Goal: Task Accomplishment & Management: Manage account settings

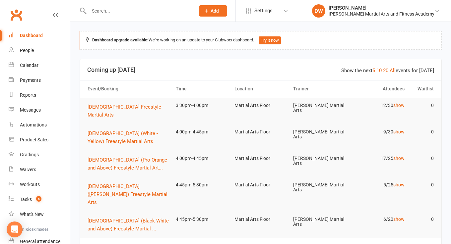
click at [104, 11] on input "text" at bounding box center [138, 10] width 103 height 9
type input "w"
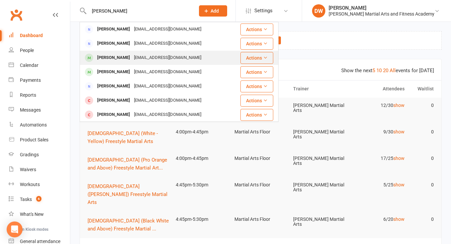
type input "shirley"
click at [114, 58] on div "Zack Shirley" at bounding box center [113, 58] width 37 height 10
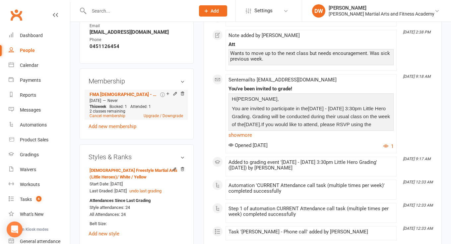
scroll to position [371, 0]
click at [272, 11] on span "Settings" at bounding box center [263, 10] width 18 height 15
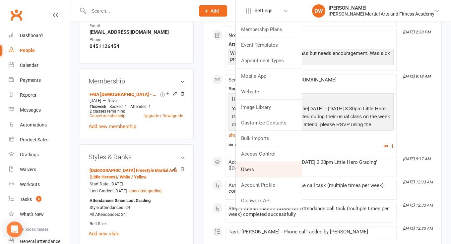
click at [264, 168] on link "Users" at bounding box center [269, 169] width 66 height 15
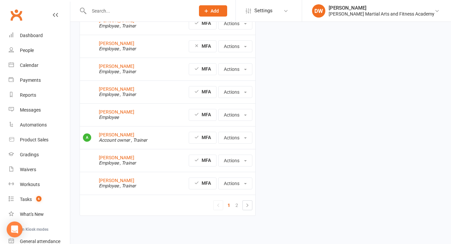
scroll to position [109, 0]
click at [236, 201] on link "2" at bounding box center [237, 205] width 8 height 9
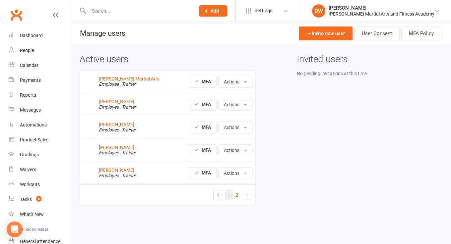
click at [229, 195] on link "1" at bounding box center [229, 195] width 8 height 9
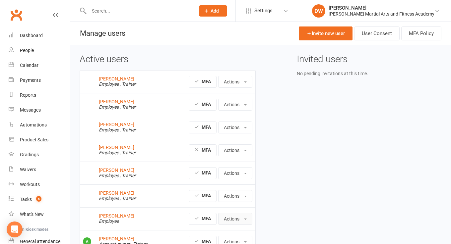
click at [237, 221] on button "Actions" at bounding box center [235, 219] width 34 height 12
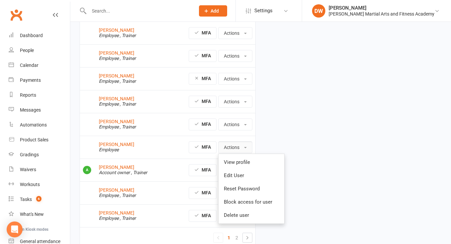
scroll to position [72, 0]
click at [312, 150] on div "Active users Stephen Erceg Employee , Trainer MFA Actions View profile Edit Use…" at bounding box center [261, 120] width 372 height 275
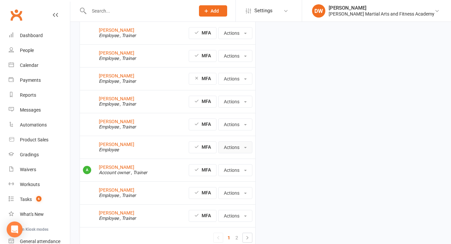
click at [240, 148] on button "Actions" at bounding box center [235, 148] width 34 height 12
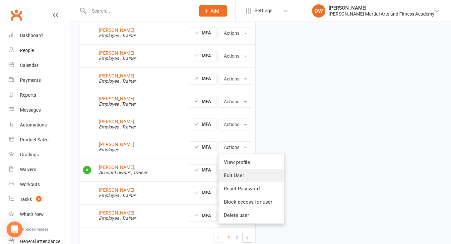
click at [239, 175] on link "Edit User" at bounding box center [251, 175] width 66 height 13
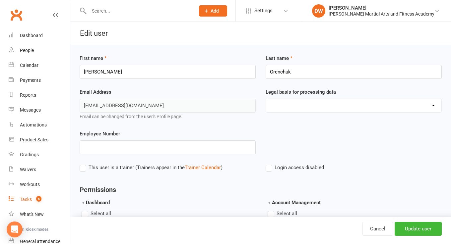
click at [29, 200] on div "Tasks" at bounding box center [26, 199] width 12 height 5
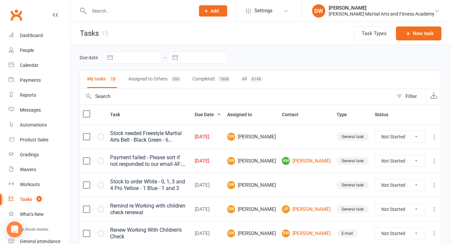
select select "7"
select select "2025"
select select "8"
select select "2025"
select select "9"
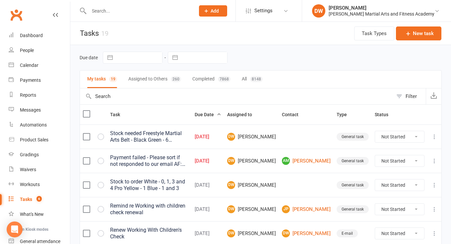
select select "2025"
click at [194, 57] on input "text" at bounding box center [204, 57] width 46 height 11
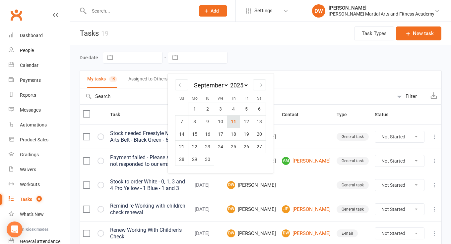
click at [233, 120] on td "11" at bounding box center [233, 121] width 13 height 13
type input "[DATE]"
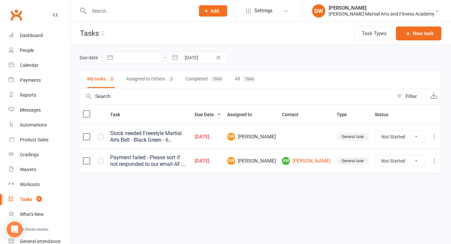
click at [160, 79] on button "Assigned to Others 3" at bounding box center [150, 80] width 48 height 18
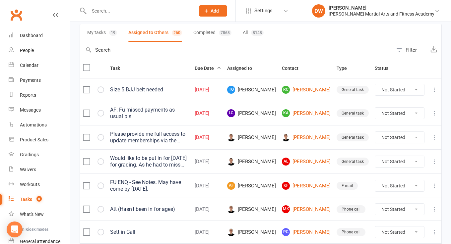
scroll to position [46, 0]
click at [184, 141] on div "Please provide me full access to update memberships via the membership tab" at bounding box center [149, 137] width 79 height 13
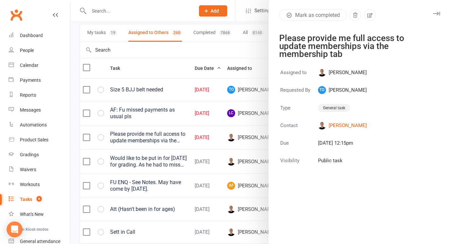
click at [436, 13] on icon "button" at bounding box center [436, 14] width 7 height 4
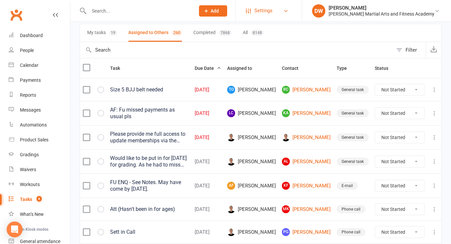
click at [272, 11] on span "Settings" at bounding box center [263, 10] width 18 height 15
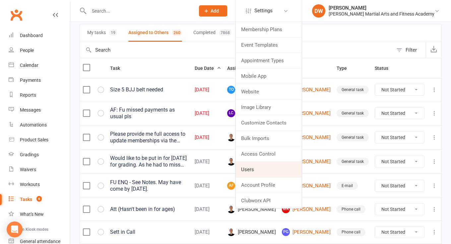
click at [271, 165] on link "Users" at bounding box center [269, 169] width 66 height 15
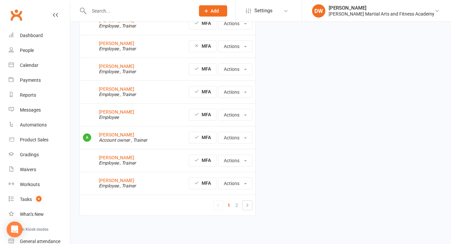
scroll to position [109, 0]
click at [124, 109] on link "Tiffany Orenchuk" at bounding box center [116, 111] width 35 height 5
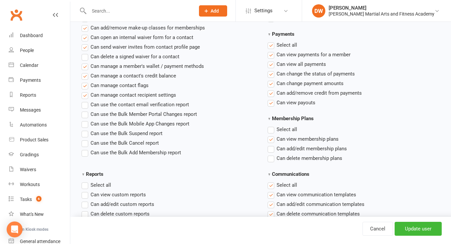
scroll to position [424, 0]
click at [272, 150] on label"] "Can add/edit membership plans" at bounding box center [306, 149] width 79 height 8
click at [272, 145] on input "Can add/edit membership plans" at bounding box center [269, 145] width 4 height 0
click at [418, 228] on input "Update user" at bounding box center [417, 229] width 47 height 14
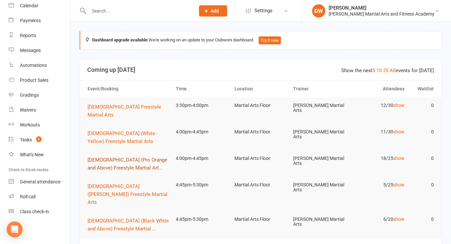
scroll to position [0, 0]
click at [39, 140] on span "6" at bounding box center [38, 140] width 5 height 6
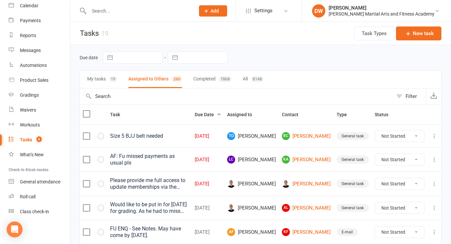
scroll to position [40, 0]
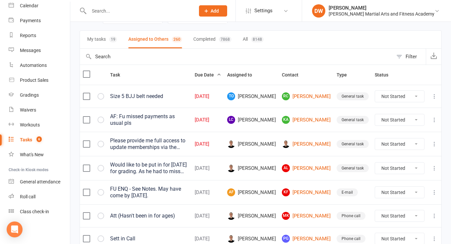
click at [435, 145] on icon at bounding box center [434, 144] width 7 height 7
click at [383, 181] on link "Delete" at bounding box center [405, 186] width 66 height 13
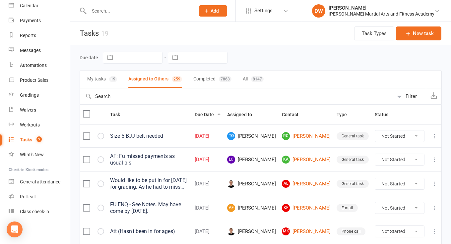
scroll to position [0, 0]
click at [106, 77] on button "My tasks 19" at bounding box center [102, 80] width 30 height 18
type input "[DATE]"
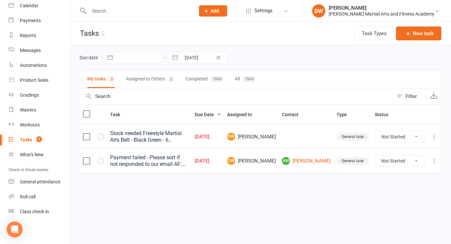
select select "7"
select select "2025"
select select "8"
select select "2025"
select select "9"
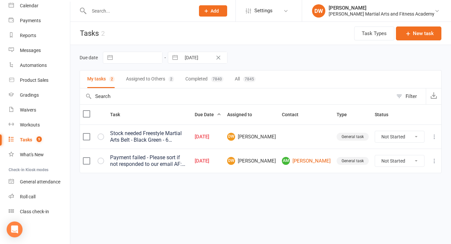
select select "2025"
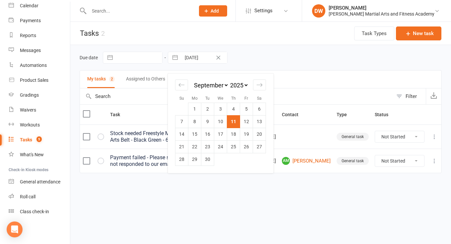
click at [199, 58] on input "[DATE]" at bounding box center [204, 57] width 46 height 11
click at [233, 122] on td "11" at bounding box center [233, 121] width 13 height 13
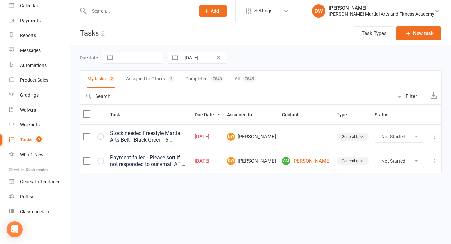
click at [159, 78] on button "Assigned to Others 2" at bounding box center [150, 80] width 48 height 18
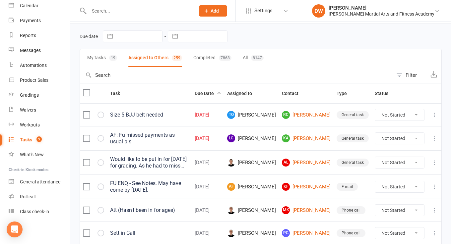
scroll to position [28, 0]
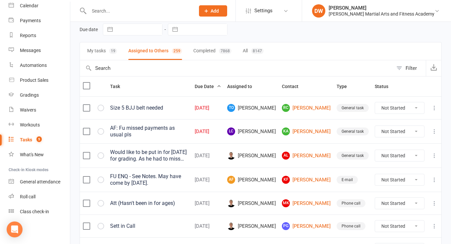
click at [101, 49] on button "My tasks 19" at bounding box center [102, 51] width 30 height 18
type input "[DATE]"
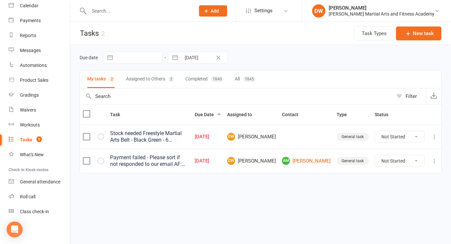
click at [189, 162] on div "Payment failed - Please sort if not responded to our email AF: He had missed 3 …" at bounding box center [149, 160] width 79 height 13
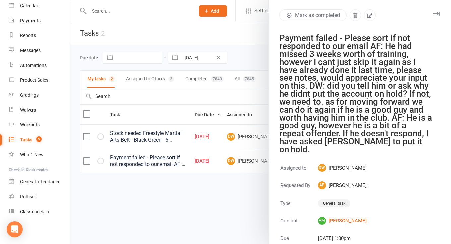
click at [435, 13] on icon "button" at bounding box center [436, 14] width 7 height 4
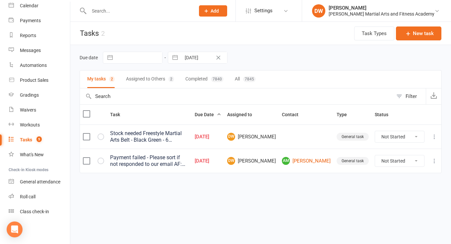
click at [434, 161] on icon at bounding box center [434, 161] width 7 height 7
click at [386, 196] on link "Delete" at bounding box center [405, 200] width 66 height 13
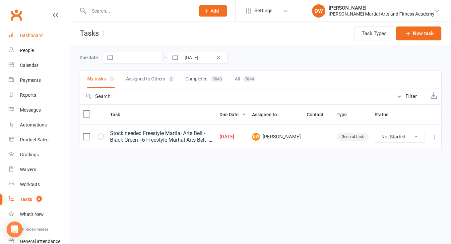
click at [28, 32] on link "Dashboard" at bounding box center [39, 35] width 61 height 15
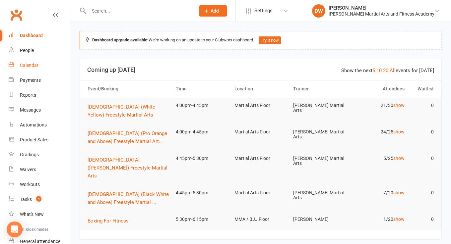
click at [32, 67] on div "Calendar" at bounding box center [29, 65] width 19 height 5
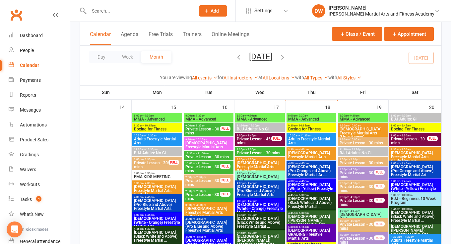
scroll to position [774, 0]
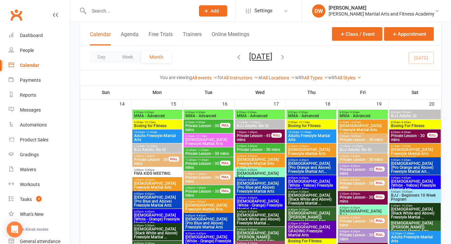
click at [411, 193] on span "- 10:00am" at bounding box center [406, 192] width 12 height 3
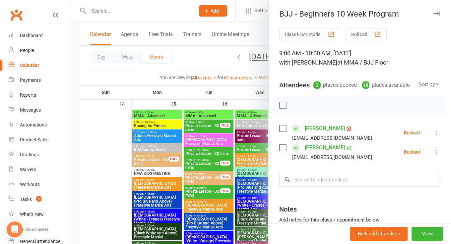
click at [322, 128] on link "Sam Lymbery" at bounding box center [325, 128] width 40 height 11
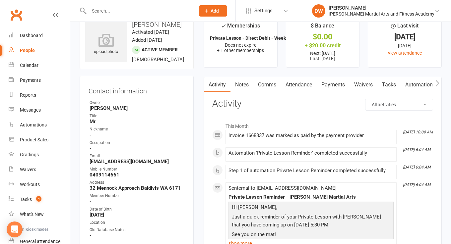
scroll to position [11, 0]
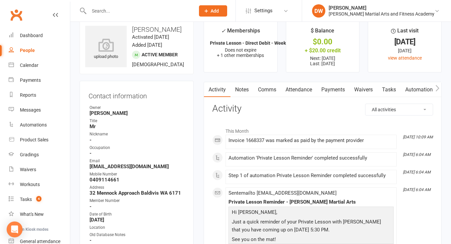
click at [338, 89] on link "Payments" at bounding box center [332, 89] width 33 height 15
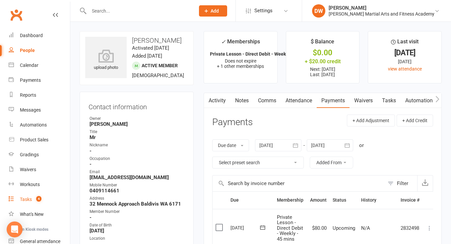
click at [38, 198] on span "4" at bounding box center [38, 199] width 5 height 6
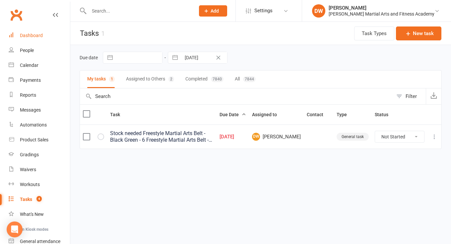
click at [31, 30] on link "Dashboard" at bounding box center [39, 35] width 61 height 15
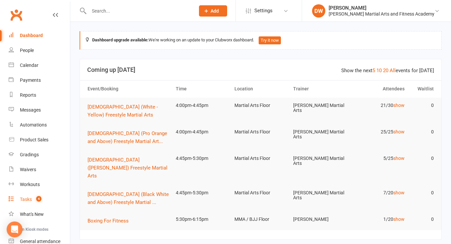
click at [34, 197] on count-badge "4" at bounding box center [37, 199] width 9 height 5
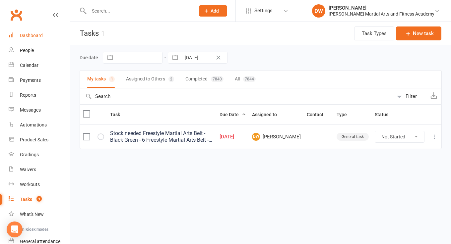
click at [35, 35] on div "Dashboard" at bounding box center [31, 35] width 23 height 5
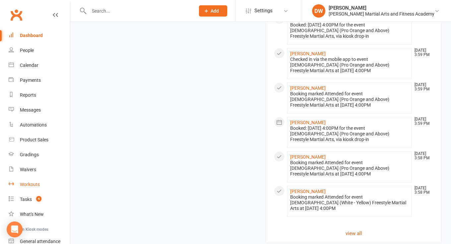
scroll to position [872, 0]
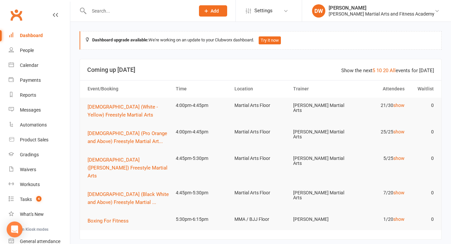
scroll to position [0, 0]
click at [27, 51] on div "People" at bounding box center [27, 50] width 14 height 5
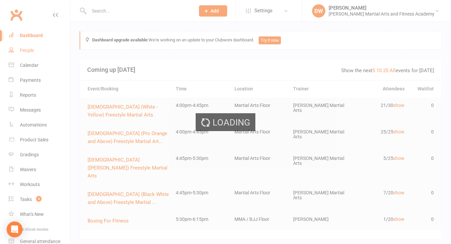
select select "100"
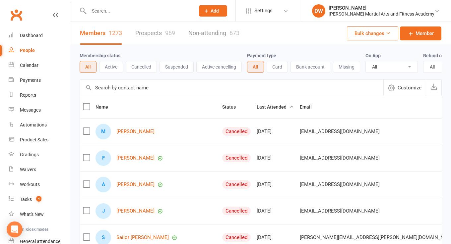
click at [112, 68] on button "Active" at bounding box center [111, 67] width 24 height 12
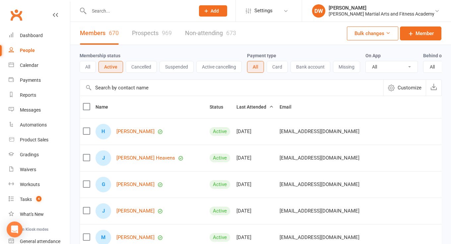
click at [172, 66] on button "Suspended" at bounding box center [176, 67] width 34 height 12
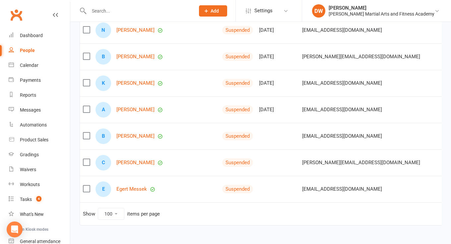
scroll to position [1348, 0]
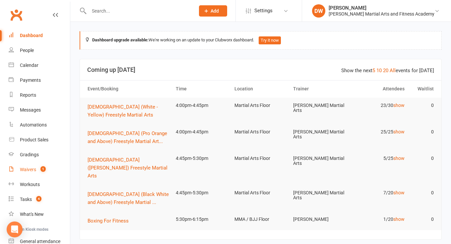
click at [41, 169] on span "1" at bounding box center [42, 169] width 5 height 6
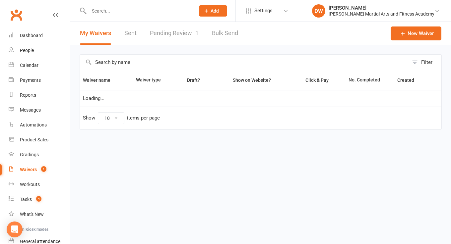
select select "100"
click at [175, 37] on link "Pending Review 1" at bounding box center [174, 33] width 49 height 23
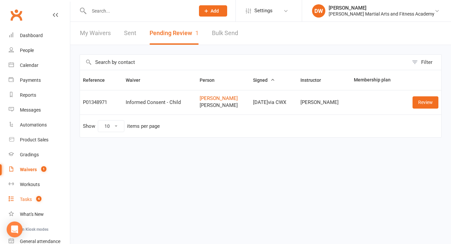
click at [26, 198] on div "Tasks" at bounding box center [26, 199] width 12 height 5
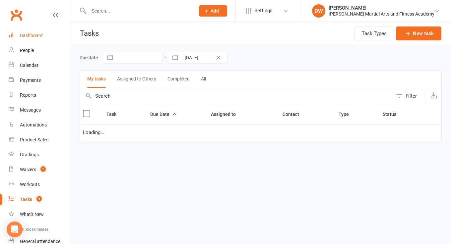
click at [31, 37] on div "Dashboard" at bounding box center [31, 35] width 23 height 5
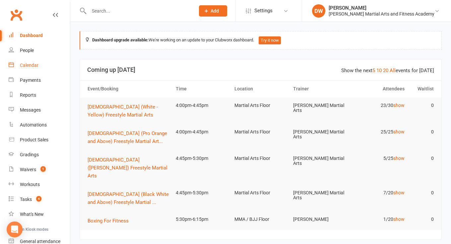
click at [34, 67] on div "Calendar" at bounding box center [29, 65] width 19 height 5
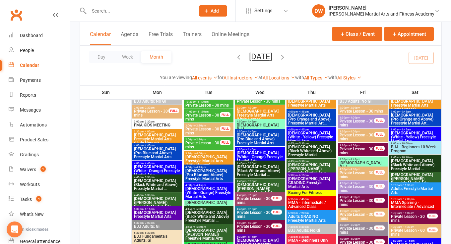
scroll to position [809, 0]
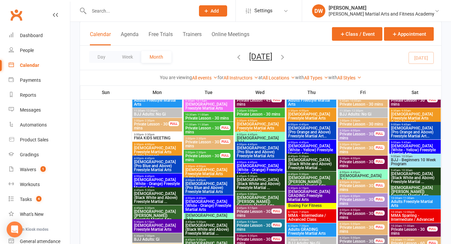
click at [415, 156] on span "9:00am - 10:00am" at bounding box center [414, 156] width 49 height 3
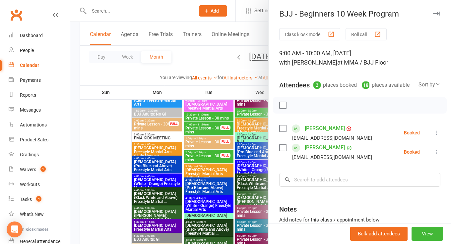
scroll to position [0, 0]
click at [141, 20] on div at bounding box center [260, 122] width 380 height 244
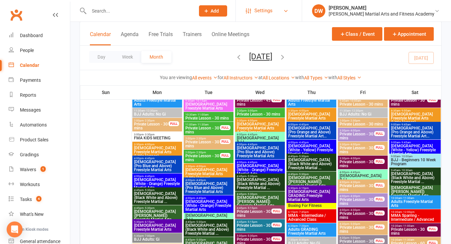
click at [292, 9] on link "Settings" at bounding box center [269, 10] width 46 height 15
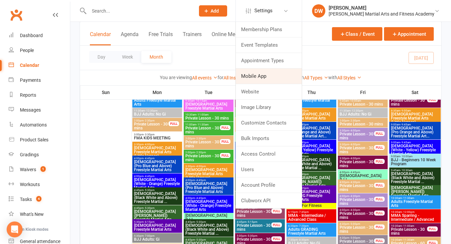
click at [279, 78] on link "Mobile App" at bounding box center [269, 76] width 66 height 15
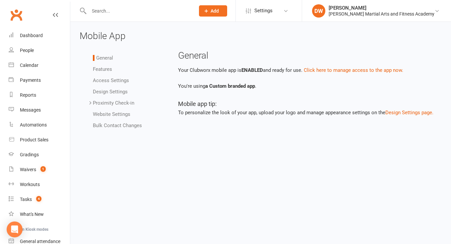
click at [104, 63] on ul "General Features Access Settings Design Settings Proximity Check-in Event Locat…" at bounding box center [121, 92] width 83 height 76
click at [104, 65] on li "Features" at bounding box center [128, 69] width 70 height 8
click at [103, 70] on link "Features" at bounding box center [102, 69] width 19 height 6
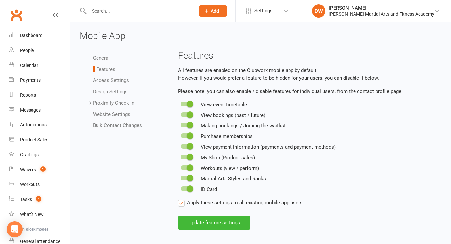
click at [112, 84] on ul "General Features Access Settings Design Settings Proximity Check-in Event Locat…" at bounding box center [121, 92] width 83 height 76
click at [112, 82] on link "Access Settings" at bounding box center [111, 81] width 36 height 6
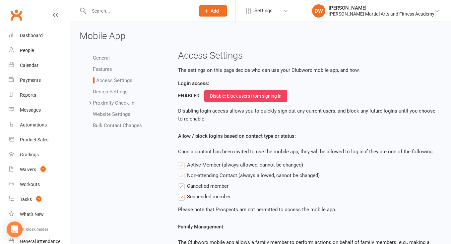
click at [111, 88] on li "Design Settings" at bounding box center [128, 92] width 70 height 8
click at [272, 11] on span "Settings" at bounding box center [263, 10] width 18 height 15
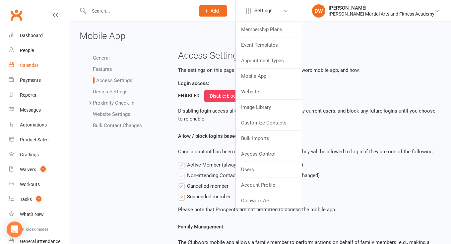
click at [36, 68] on link "Calendar" at bounding box center [39, 65] width 61 height 15
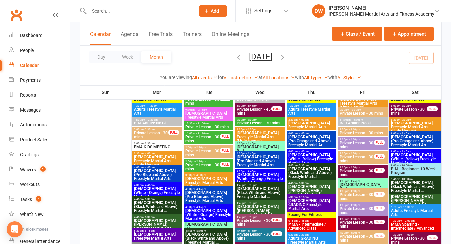
scroll to position [800, 0]
click at [419, 168] on span "BJJ - Beginners 10 Week Program" at bounding box center [414, 171] width 49 height 8
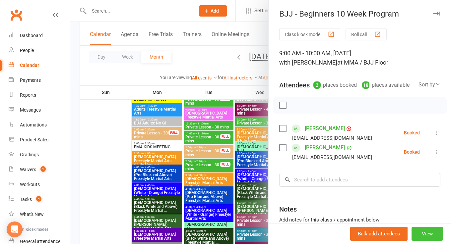
click at [429, 232] on button "View" at bounding box center [426, 234] width 31 height 14
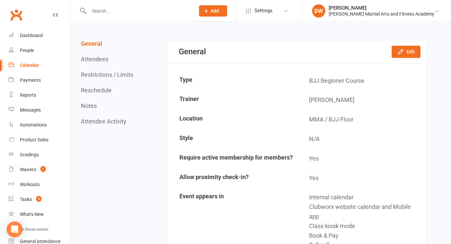
scroll to position [40, 0]
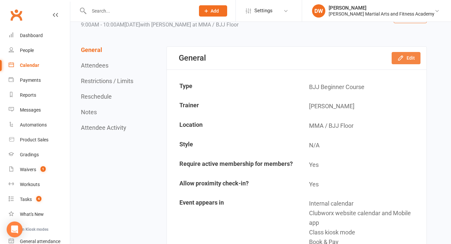
click at [405, 59] on button "Edit" at bounding box center [405, 58] width 29 height 12
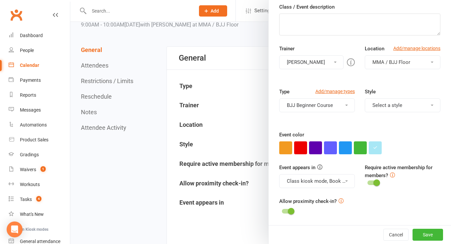
scroll to position [100, 0]
click at [245, 115] on div at bounding box center [260, 122] width 380 height 244
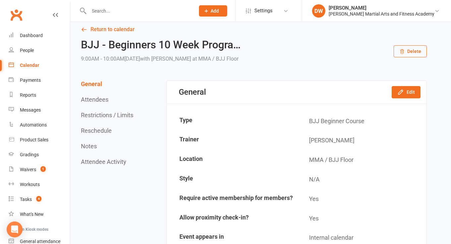
scroll to position [0, 0]
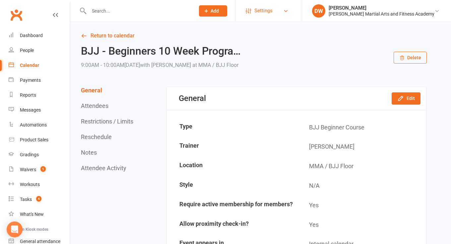
click at [272, 12] on span "Settings" at bounding box center [263, 10] width 18 height 15
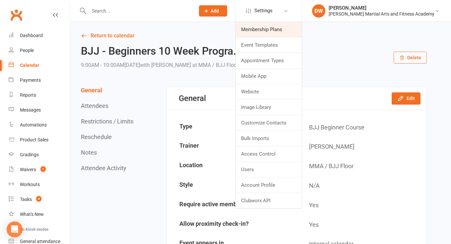
click at [284, 31] on link "Membership Plans" at bounding box center [269, 29] width 66 height 15
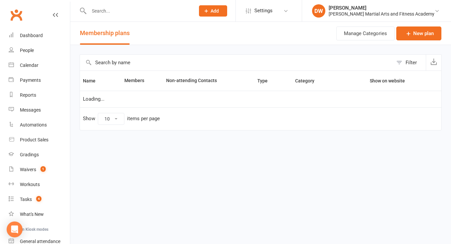
select select "100"
click at [129, 98] on td "Loading..." at bounding box center [260, 99] width 361 height 17
click at [127, 61] on input "text" at bounding box center [236, 63] width 313 height 16
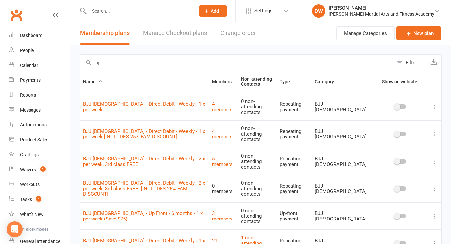
type input "b"
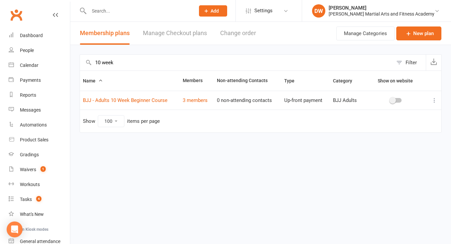
type input "10 week"
click at [435, 103] on icon at bounding box center [434, 100] width 7 height 7
click at [404, 117] on link "Edit" at bounding box center [405, 113] width 66 height 13
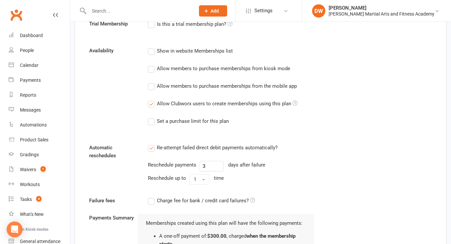
scroll to position [441, 0]
click at [186, 85] on div "Allow members to purchase memberships from the mobile app" at bounding box center [227, 85] width 140 height 7
click at [152, 82] on input "Allow members to purchase memberships from the mobile app" at bounding box center [150, 82] width 4 height 0
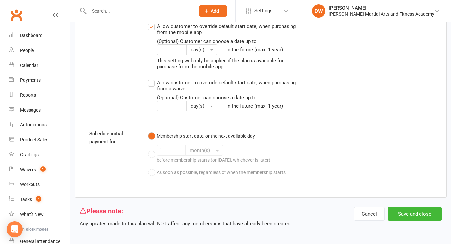
scroll to position [797, 0]
click at [412, 207] on button "Save and close" at bounding box center [414, 214] width 54 height 14
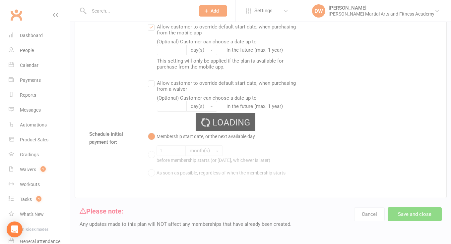
select select "100"
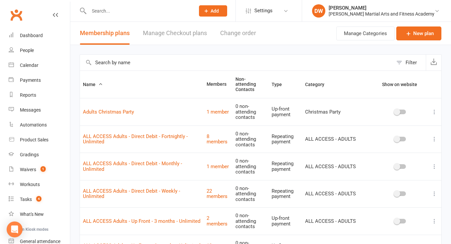
click at [161, 63] on input "text" at bounding box center [236, 63] width 313 height 16
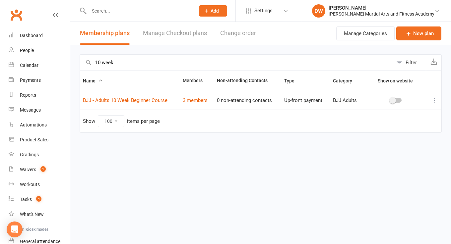
type input "10 week"
click at [438, 100] on button at bounding box center [434, 100] width 8 height 8
click at [400, 118] on link "Edit" at bounding box center [405, 113] width 66 height 13
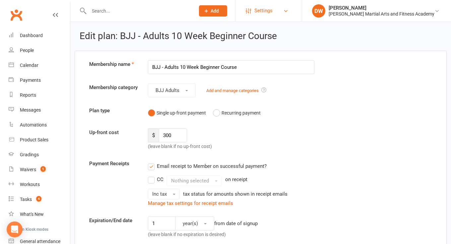
click at [272, 13] on span "Settings" at bounding box center [263, 10] width 18 height 15
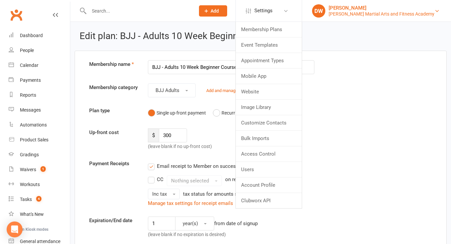
click at [358, 14] on div "[PERSON_NAME] Martial Arts and Fitness Academy" at bounding box center [381, 14] width 106 height 6
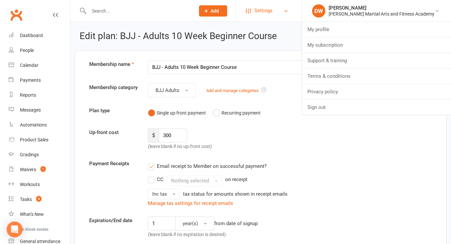
click at [292, 12] on link "Settings" at bounding box center [269, 10] width 46 height 15
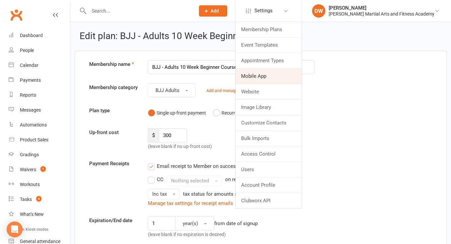
click at [282, 78] on link "Mobile App" at bounding box center [269, 76] width 66 height 15
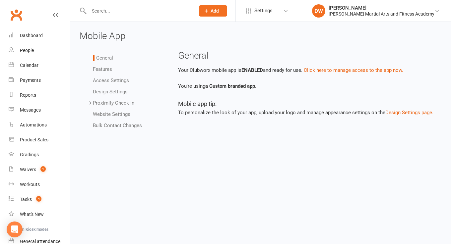
click at [111, 128] on link "Bulk Contact Changes" at bounding box center [117, 126] width 49 height 6
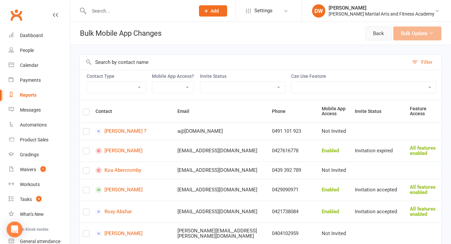
click at [377, 33] on link "Back" at bounding box center [378, 34] width 26 height 14
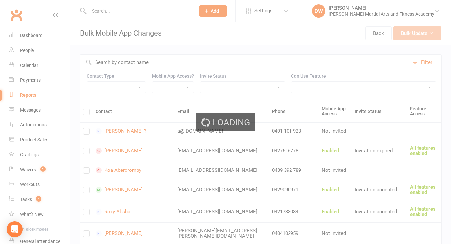
select select "100"
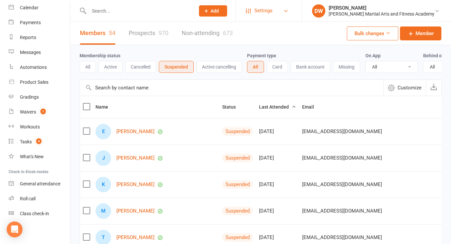
click at [272, 14] on span "Settings" at bounding box center [263, 10] width 18 height 15
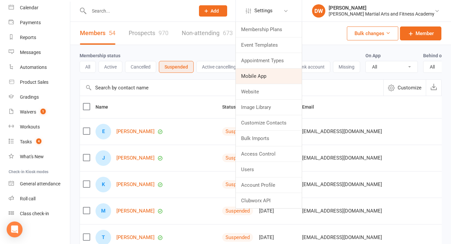
click at [284, 78] on link "Mobile App" at bounding box center [269, 76] width 66 height 15
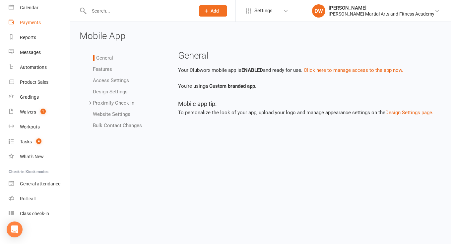
click at [33, 25] on link "Payments" at bounding box center [39, 22] width 61 height 15
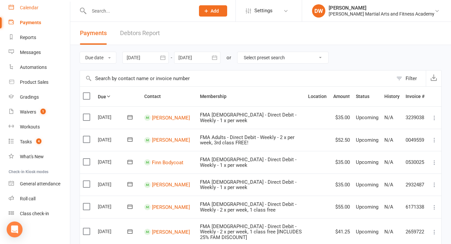
click at [40, 9] on link "Calendar" at bounding box center [39, 7] width 61 height 15
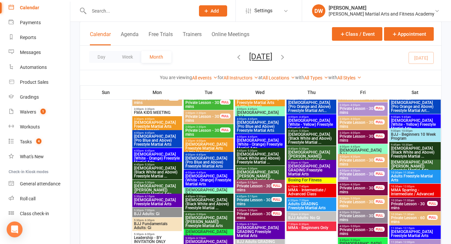
scroll to position [826, 0]
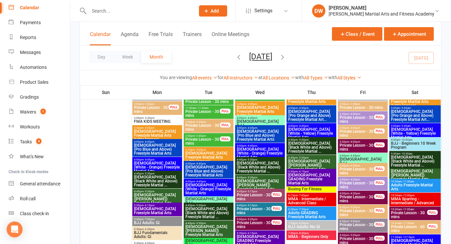
click at [418, 145] on span "BJJ - Beginners 10 Week Program" at bounding box center [414, 146] width 49 height 8
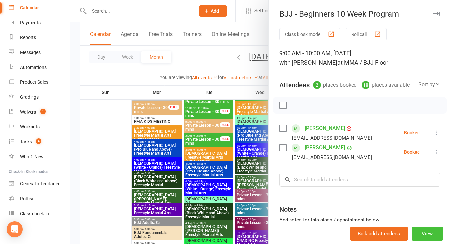
click at [428, 235] on button "View" at bounding box center [426, 234] width 31 height 14
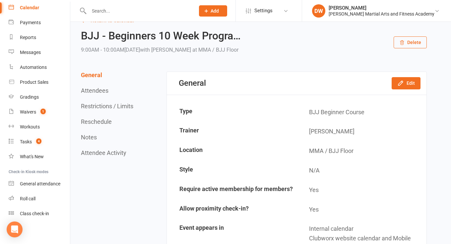
scroll to position [16, 0]
click at [99, 150] on button "Attendee Activity" at bounding box center [103, 152] width 45 height 7
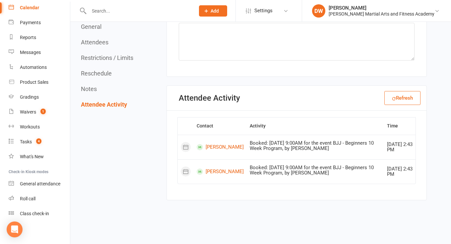
scroll to position [897, 0]
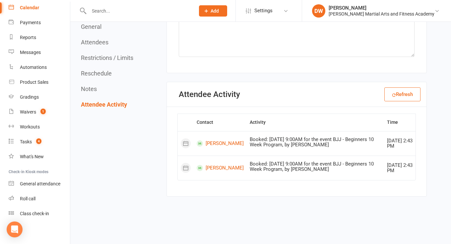
click at [89, 88] on button "Notes" at bounding box center [89, 88] width 16 height 7
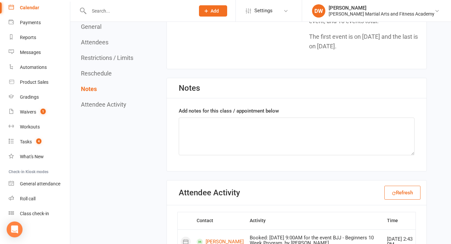
scroll to position [798, 0]
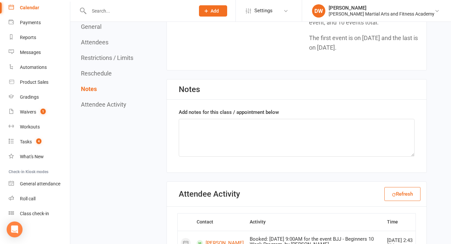
click at [87, 70] on button "Reschedule" at bounding box center [96, 73] width 31 height 7
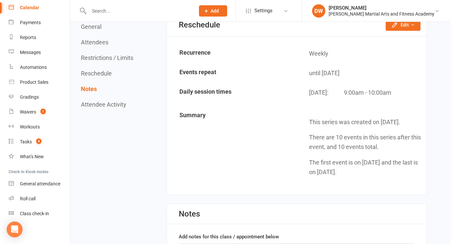
scroll to position [652, 0]
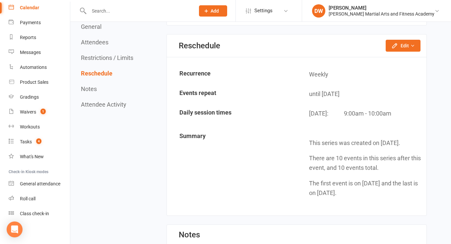
click at [105, 57] on button "Restrictions / Limits" at bounding box center [107, 57] width 52 height 7
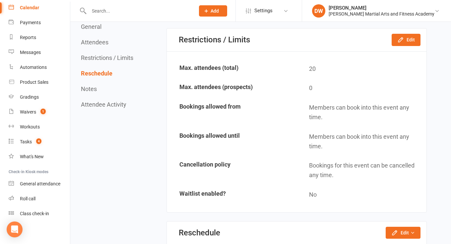
scroll to position [463, 0]
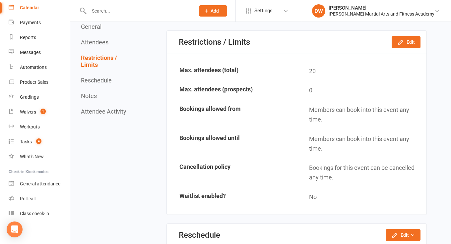
click at [94, 40] on button "Attendees" at bounding box center [95, 42] width 28 height 7
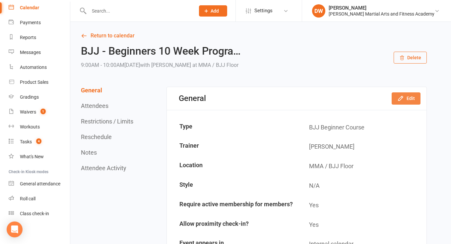
scroll to position [0, 0]
click at [407, 99] on button "Edit" at bounding box center [405, 98] width 29 height 12
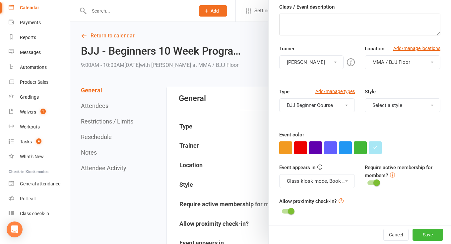
scroll to position [100, 0]
click at [345, 179] on button "Class kiosk mode, Book & Pay, Roll call, Clubworx website calendar and Mobile a…" at bounding box center [317, 181] width 76 height 14
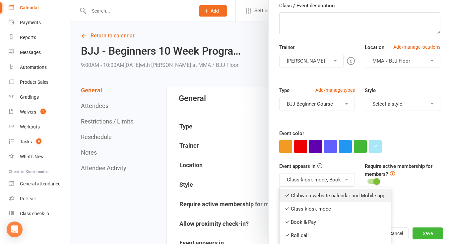
scroll to position [102, 0]
click at [411, 175] on div "Require active membership for members?" at bounding box center [402, 174] width 85 height 24
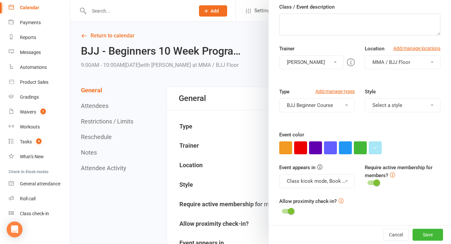
scroll to position [100, 0]
click at [390, 174] on icon at bounding box center [392, 175] width 5 height 5
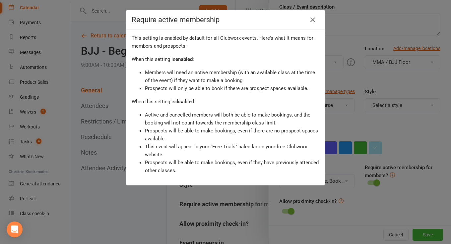
scroll to position [6, 0]
click at [313, 19] on icon "button" at bounding box center [313, 20] width 8 height 8
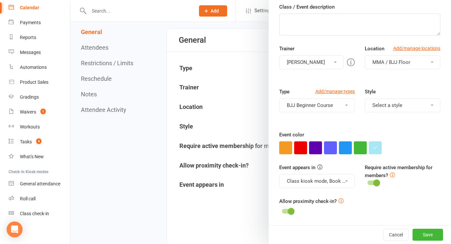
scroll to position [60, 0]
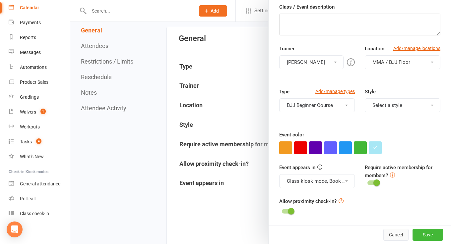
click at [391, 231] on button "Cancel" at bounding box center [395, 235] width 25 height 12
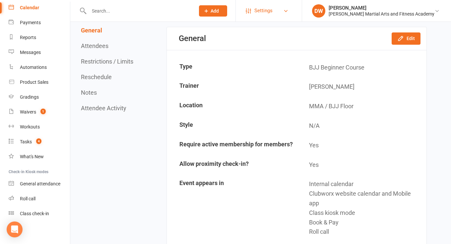
click at [272, 15] on span "Settings" at bounding box center [263, 10] width 18 height 15
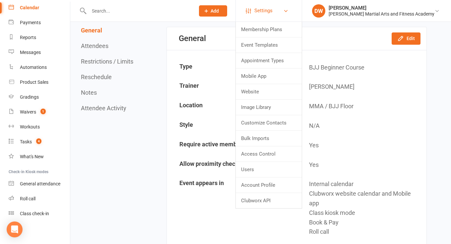
click at [272, 13] on span "Settings" at bounding box center [263, 10] width 18 height 15
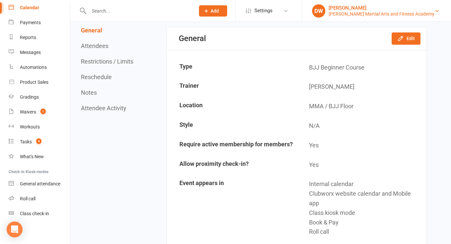
click at [347, 12] on div "[PERSON_NAME] Martial Arts and Fitness Academy" at bounding box center [381, 14] width 106 height 6
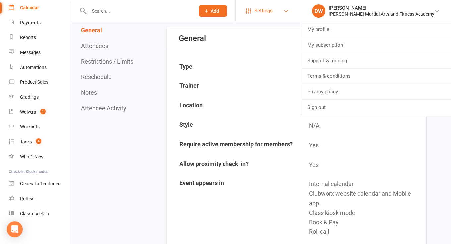
click at [292, 7] on link "Settings" at bounding box center [269, 10] width 46 height 15
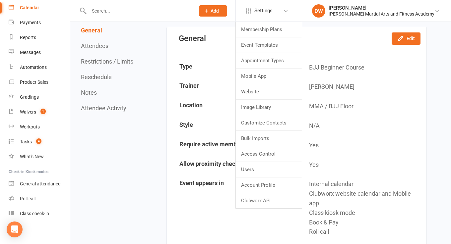
click at [222, 79] on td "Trainer" at bounding box center [231, 87] width 129 height 19
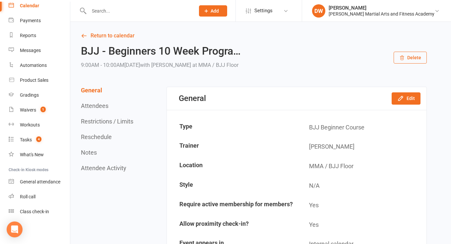
scroll to position [60, 0]
click at [157, 17] on div at bounding box center [135, 11] width 111 height 22
click at [289, 19] on li "Settings Membership Plans Event Templates Appointment Types Mobile App Website …" at bounding box center [268, 11] width 66 height 22
click at [272, 13] on span "Settings" at bounding box center [263, 10] width 18 height 15
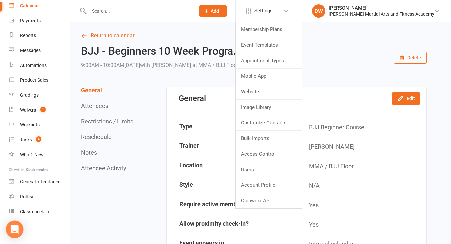
click at [16, 229] on icon "Open Intercom Messenger" at bounding box center [15, 229] width 8 height 9
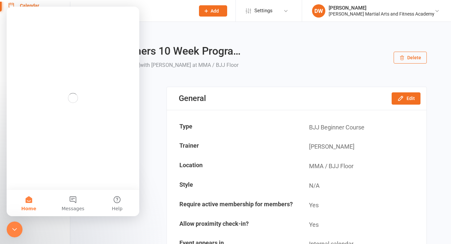
scroll to position [0, 0]
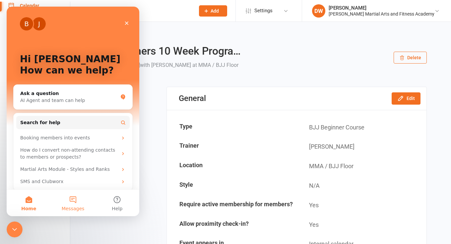
click at [74, 202] on button "Messages" at bounding box center [73, 203] width 44 height 27
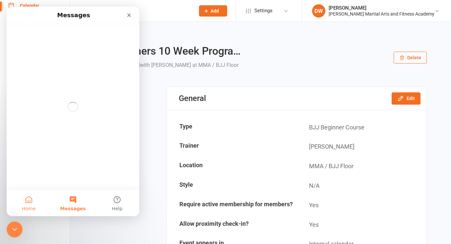
click at [31, 199] on button "Home" at bounding box center [29, 203] width 44 height 27
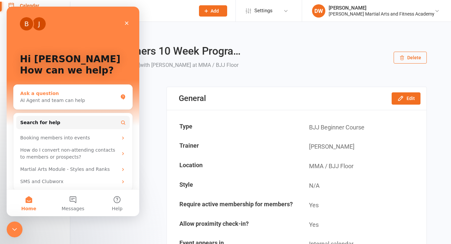
click at [64, 98] on div "AI Agent and team can help" at bounding box center [68, 100] width 97 height 7
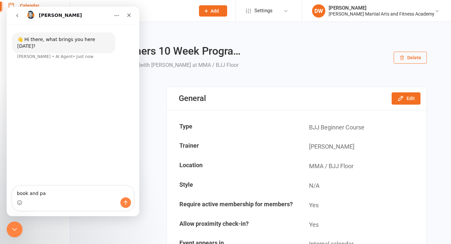
type textarea "book and pay"
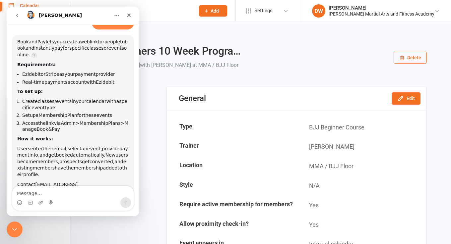
scroll to position [36, 0]
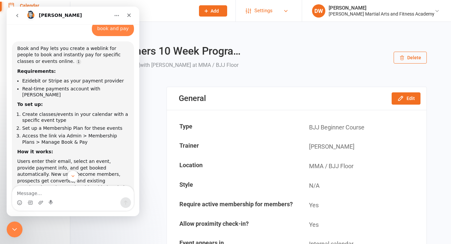
click at [272, 12] on span "Settings" at bounding box center [263, 10] width 18 height 15
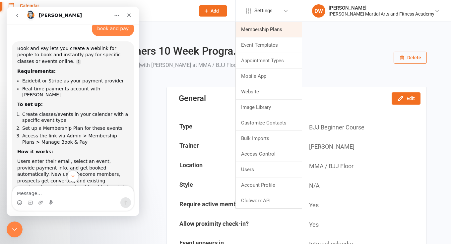
click at [283, 31] on link "Membership Plans" at bounding box center [269, 29] width 66 height 15
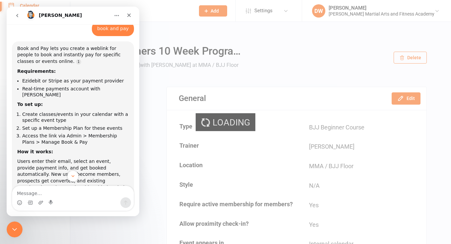
select select "100"
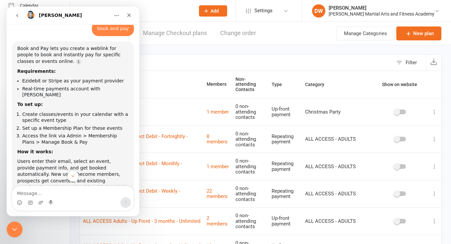
click at [19, 14] on icon "go back" at bounding box center [17, 15] width 5 height 5
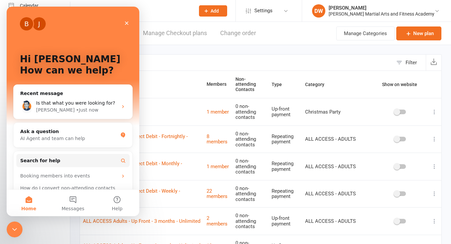
scroll to position [29, 0]
click at [122, 22] on div "Close" at bounding box center [127, 23] width 12 height 12
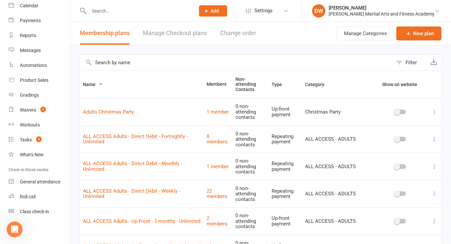
scroll to position [0, 0]
click at [177, 35] on link "Manage Checkout plans" at bounding box center [175, 33] width 64 height 23
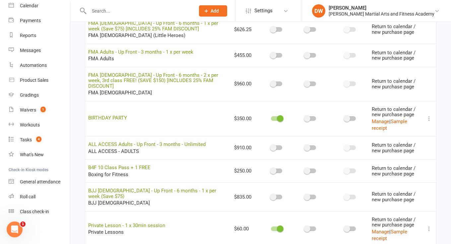
scroll to position [1656, 0]
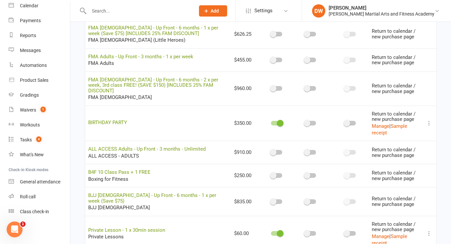
scroll to position [1650, 0]
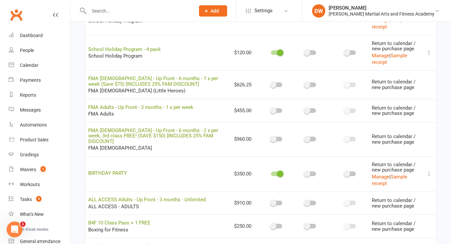
scroll to position [0, 0]
click at [27, 33] on div "Dashboard" at bounding box center [31, 35] width 23 height 5
